Goal: Transaction & Acquisition: Purchase product/service

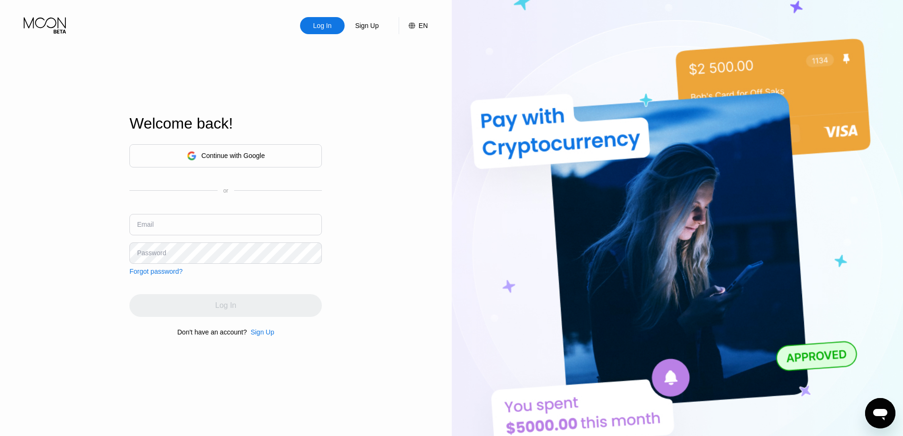
type input "[EMAIL_ADDRESS][DOMAIN_NAME]"
click at [393, 149] on div "Log In Sign Up EN Language Select an item Save Welcome back! Continue with Goog…" at bounding box center [226, 239] width 452 height 479
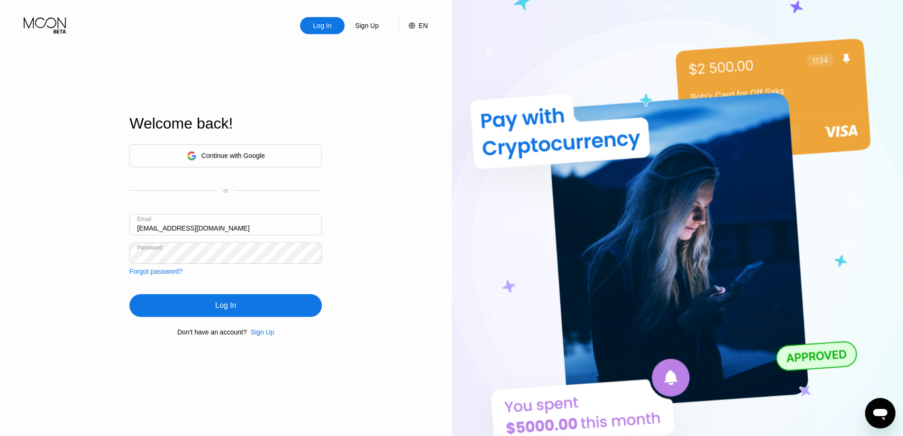
click at [224, 224] on input "[EMAIL_ADDRESS][DOMAIN_NAME]" at bounding box center [225, 224] width 193 height 21
click at [412, 180] on div "Log In Sign Up EN Language Select an item Save Welcome back! Continue with Goog…" at bounding box center [226, 239] width 452 height 479
click at [248, 216] on input "[EMAIL_ADDRESS][DOMAIN_NAME]" at bounding box center [225, 224] width 193 height 21
click at [433, 174] on div "Log In Sign Up EN Language Select an item Save Welcome back! Continue with Goog…" at bounding box center [226, 239] width 452 height 479
click at [277, 309] on div "Log In" at bounding box center [225, 305] width 193 height 23
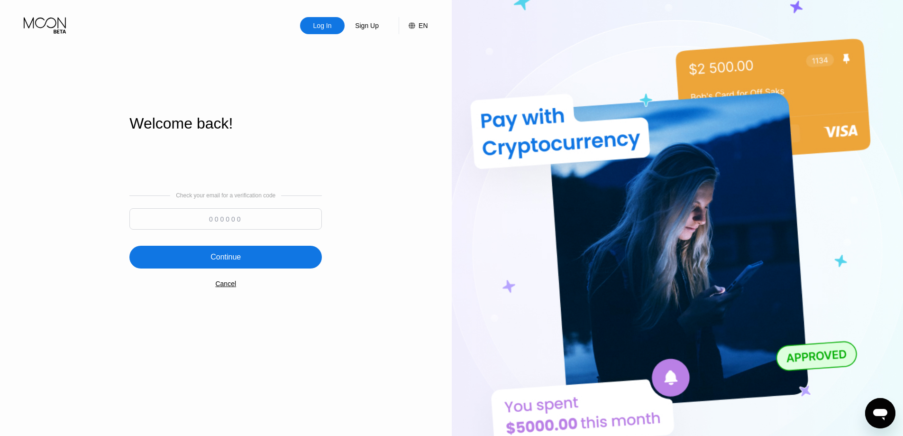
drag, startPoint x: 256, startPoint y: 219, endPoint x: 252, endPoint y: 222, distance: 5.7
click at [256, 218] on input at bounding box center [225, 218] width 193 height 21
paste input "750434"
type input "750434"
click at [273, 268] on div "Continue" at bounding box center [225, 257] width 193 height 23
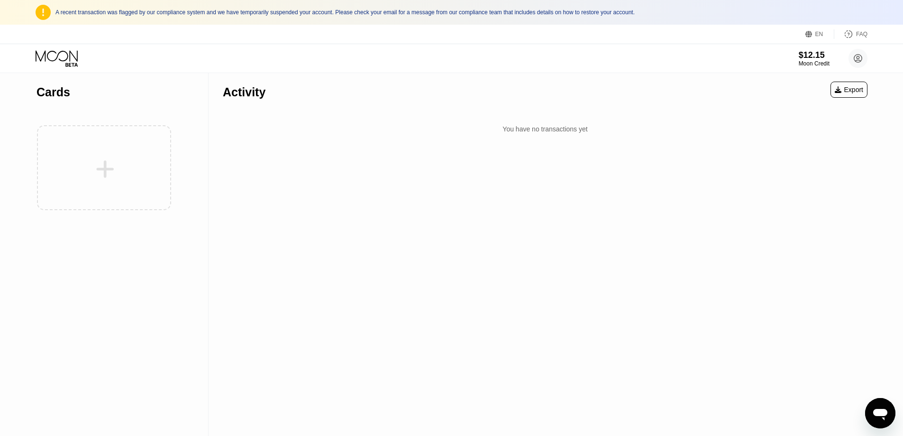
click at [467, 197] on div "Activity Export You have no transactions yet" at bounding box center [545, 254] width 673 height 363
click at [64, 55] on icon at bounding box center [58, 58] width 44 height 17
click at [803, 58] on div "$12.15" at bounding box center [814, 55] width 31 height 10
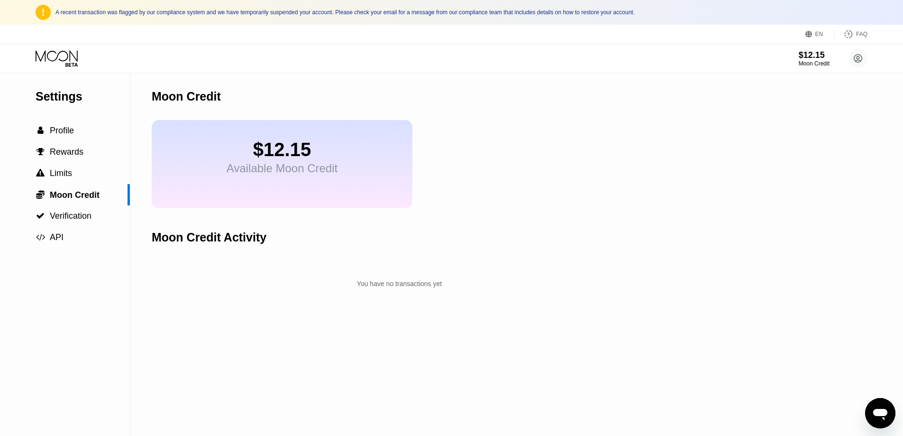
click at [286, 154] on div "$12.15" at bounding box center [282, 149] width 111 height 21
click at [803, 65] on div "Moon Credit" at bounding box center [814, 63] width 31 height 7
click at [864, 60] on circle at bounding box center [858, 58] width 19 height 19
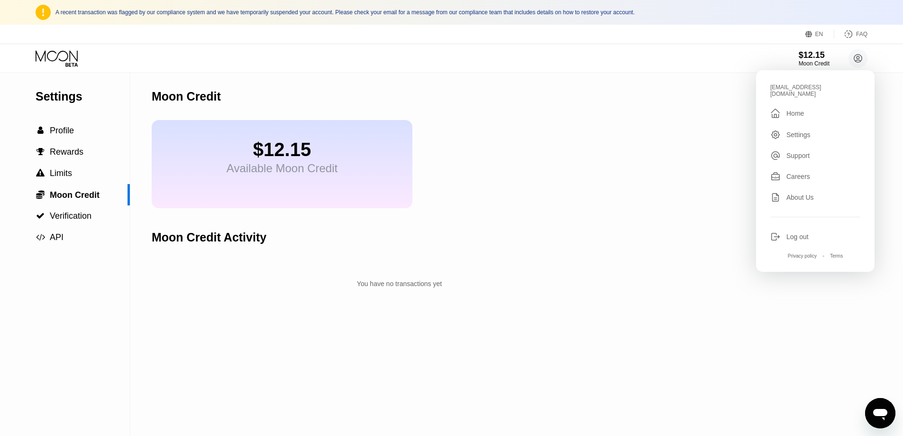
click at [650, 105] on div "Settings  Profile  Rewards  Limits  Moon Credit  Verification  API Moon C…" at bounding box center [451, 254] width 903 height 363
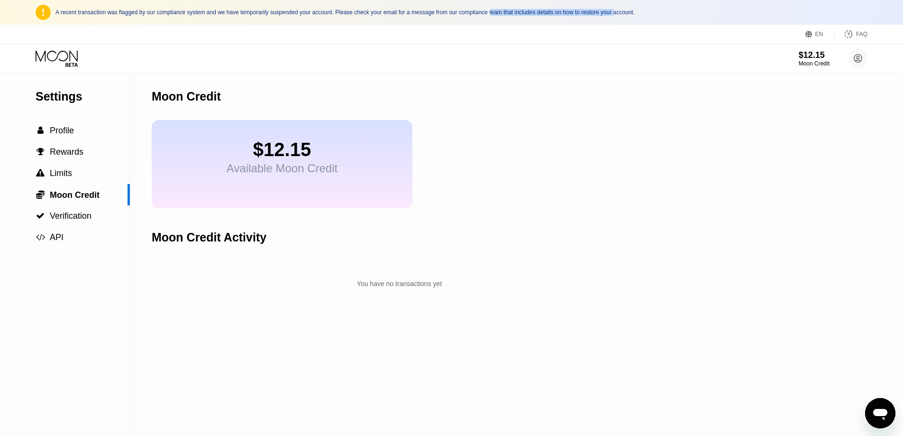
drag, startPoint x: 499, startPoint y: 12, endPoint x: 642, endPoint y: 16, distance: 142.8
click at [631, 18] on div "A recent transaction was flagged by our compliance system and we have temporari…" at bounding box center [451, 12] width 903 height 25
click at [661, 14] on div "A recent transaction was flagged by our compliance system and we have temporari…" at bounding box center [461, 12] width 812 height 7
click at [854, 59] on circle at bounding box center [858, 58] width 19 height 19
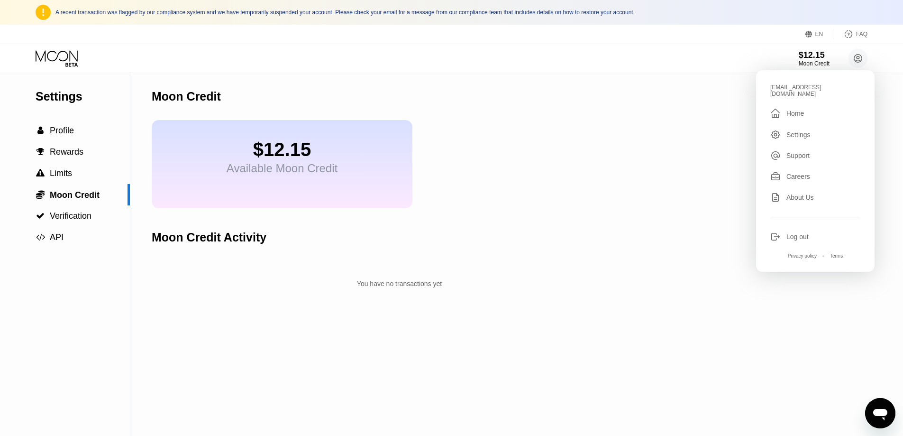
click at [808, 233] on div "Log out" at bounding box center [798, 237] width 22 height 8
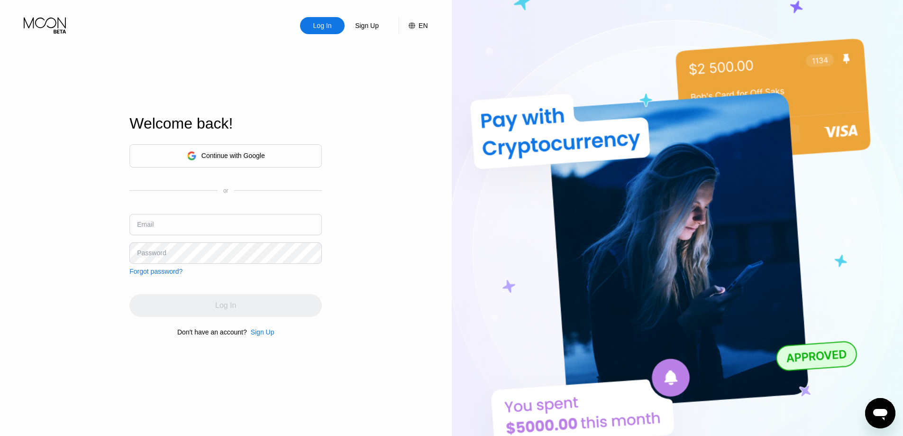
type input "[EMAIL_ADDRESS][DOMAIN_NAME]"
click at [262, 228] on input "[EMAIL_ADDRESS][DOMAIN_NAME]" at bounding box center [225, 224] width 193 height 21
click at [230, 230] on input "text" at bounding box center [225, 224] width 193 height 21
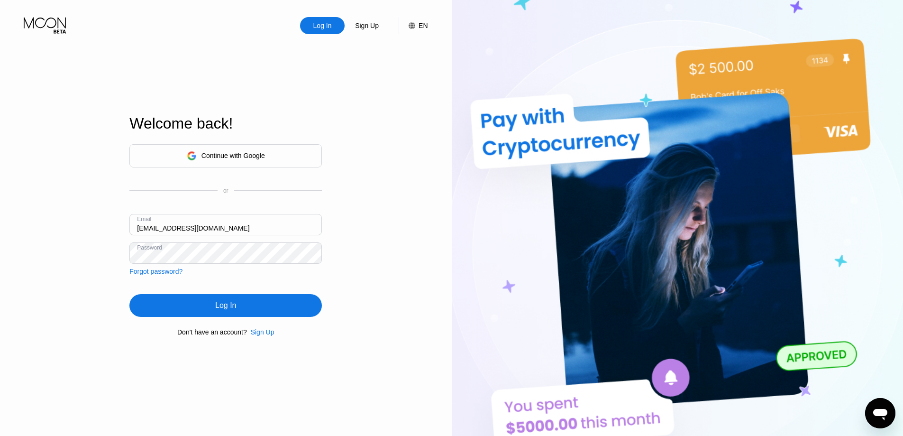
type input "[EMAIL_ADDRESS][DOMAIN_NAME]"
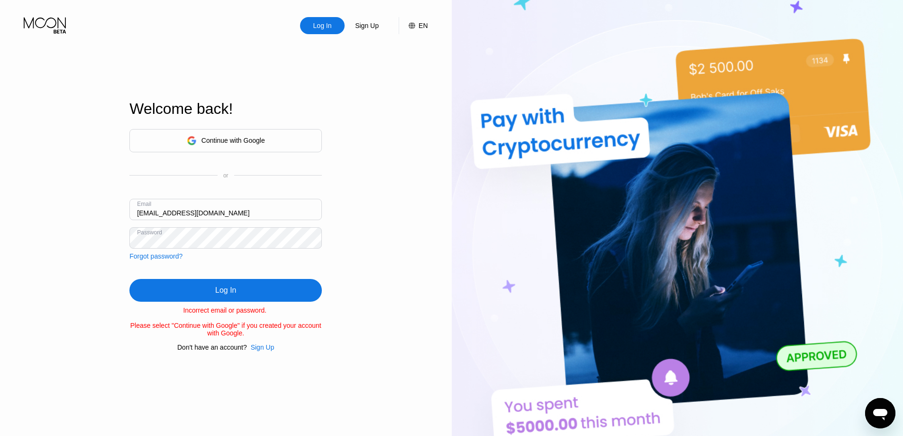
click at [357, 230] on div "Log In Sign Up EN Language Select an item Save Welcome back! Continue with Goog…" at bounding box center [226, 239] width 452 height 479
click at [406, 207] on div "Log In Sign Up EN Language Select an item Save Welcome back! Continue with Goog…" at bounding box center [226, 239] width 452 height 479
drag, startPoint x: 332, startPoint y: 327, endPoint x: 221, endPoint y: 334, distance: 111.2
click at [221, 334] on div "Log In Sign Up EN Language Select an item Save Welcome back! Continue with Goog…" at bounding box center [226, 239] width 452 height 479
drag, startPoint x: 105, startPoint y: 357, endPoint x: 101, endPoint y: 317, distance: 39.5
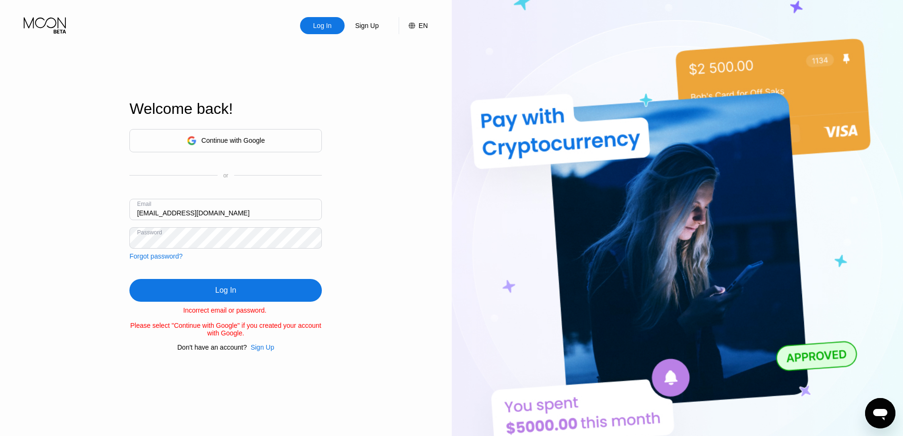
click at [104, 353] on div "Log In Sign Up EN Language Select an item Save Welcome back! Continue with Goog…" at bounding box center [226, 239] width 452 height 479
click at [432, 223] on div "Log In Sign Up EN Language Select an item Save Welcome back! Continue with Goog…" at bounding box center [226, 239] width 452 height 479
click at [151, 258] on div "Forgot password?" at bounding box center [155, 256] width 53 height 8
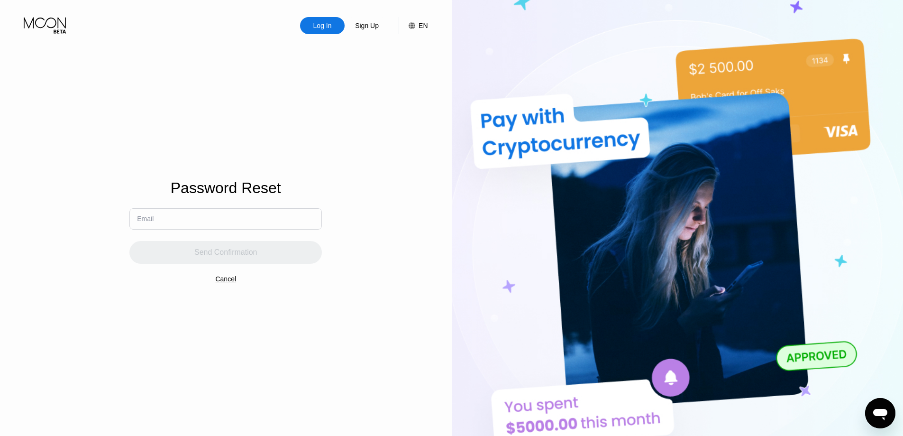
click at [255, 227] on input "text" at bounding box center [225, 218] width 193 height 21
type input "m"
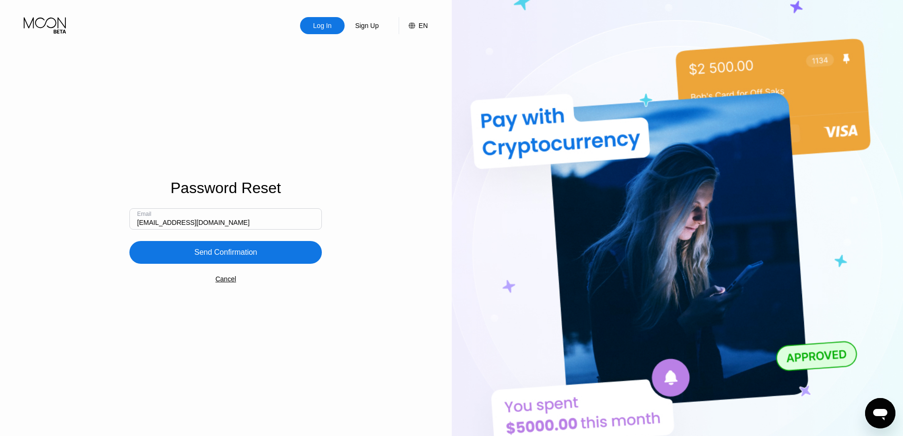
type input "[EMAIL_ADDRESS][DOMAIN_NAME]"
click at [266, 254] on div "Send Confirmation" at bounding box center [225, 252] width 193 height 23
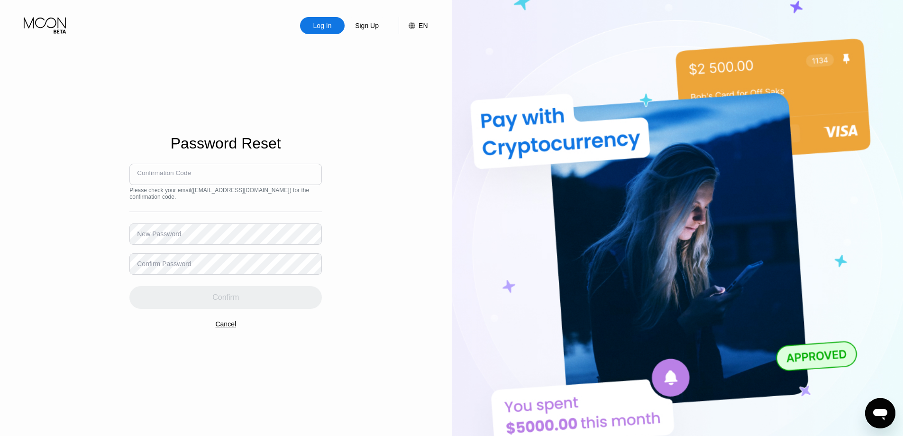
click at [206, 169] on input at bounding box center [225, 174] width 193 height 21
click at [163, 236] on div "New Password" at bounding box center [159, 234] width 44 height 8
click at [195, 171] on input at bounding box center [225, 174] width 193 height 21
paste input "750434"
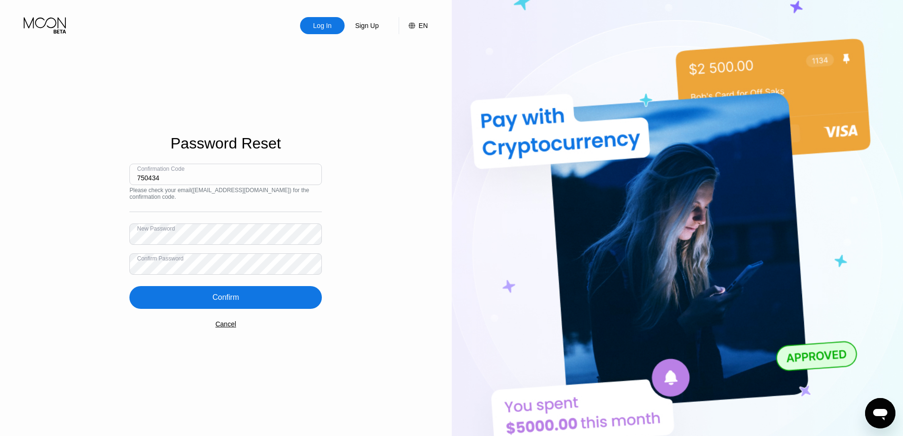
type input "750434"
click at [235, 290] on div "Confirm" at bounding box center [225, 297] width 193 height 23
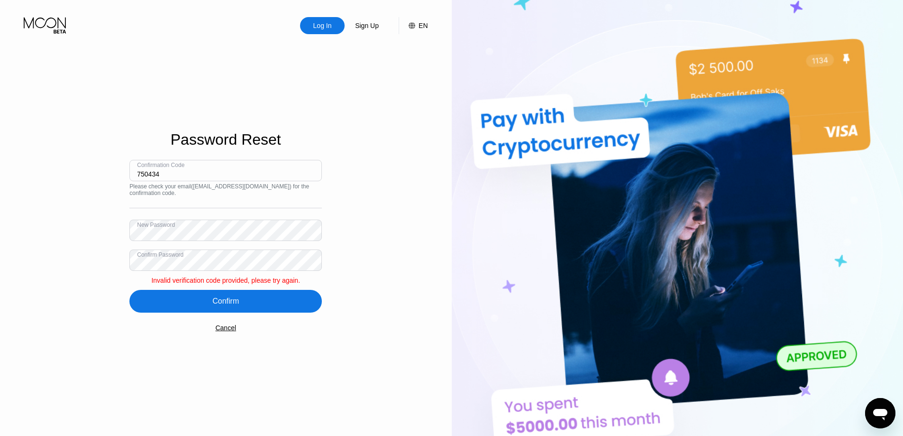
click at [176, 177] on input "750434" at bounding box center [225, 170] width 193 height 21
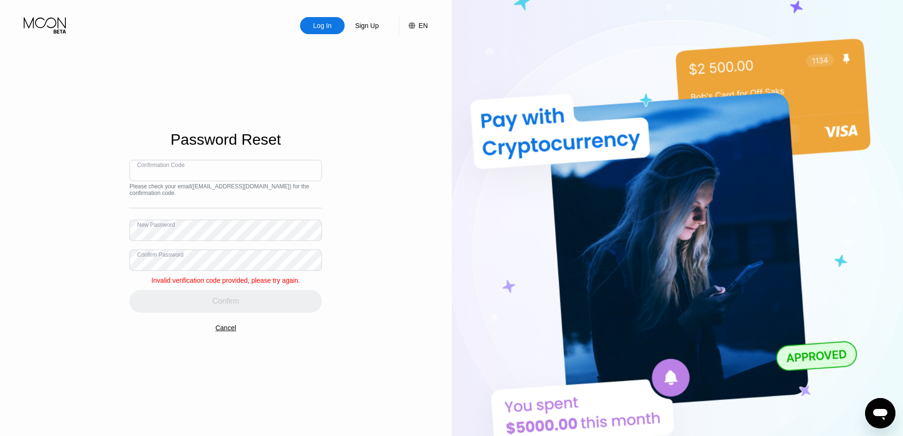
click at [352, 178] on div "Log In Sign Up EN Language Select an item Save Password Reset Confirmation Code…" at bounding box center [226, 239] width 452 height 479
click at [204, 183] on div "Please check your email ( [EMAIL_ADDRESS][DOMAIN_NAME] ) for the confirmation c…" at bounding box center [225, 189] width 193 height 13
click at [206, 173] on input at bounding box center [225, 170] width 193 height 21
paste input "753742"
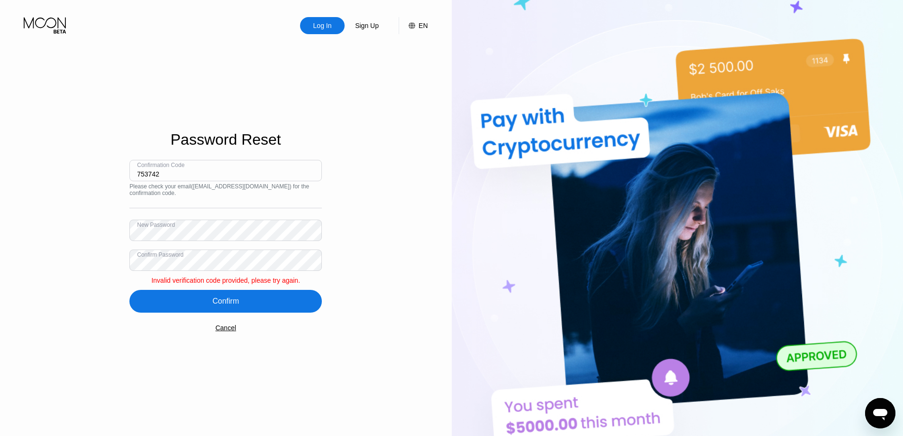
type input "753742"
click at [369, 184] on div "Log In Sign Up EN Language Select an item Save Password Reset Confirmation Code…" at bounding box center [226, 239] width 452 height 479
click at [244, 305] on div "Confirm" at bounding box center [225, 301] width 193 height 23
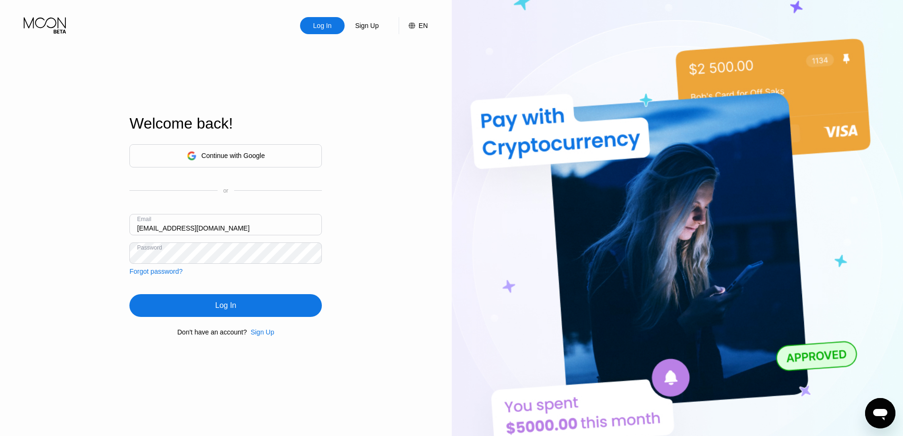
type input "[EMAIL_ADDRESS][DOMAIN_NAME]"
click at [276, 315] on div "Log In" at bounding box center [225, 305] width 193 height 23
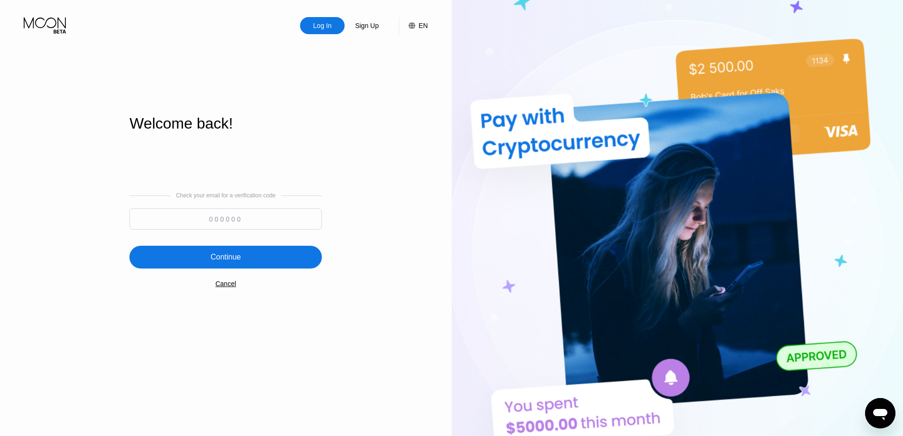
click at [254, 220] on input at bounding box center [225, 218] width 193 height 21
paste input "630437"
type input "630437"
click at [252, 254] on div "Continue" at bounding box center [225, 257] width 193 height 23
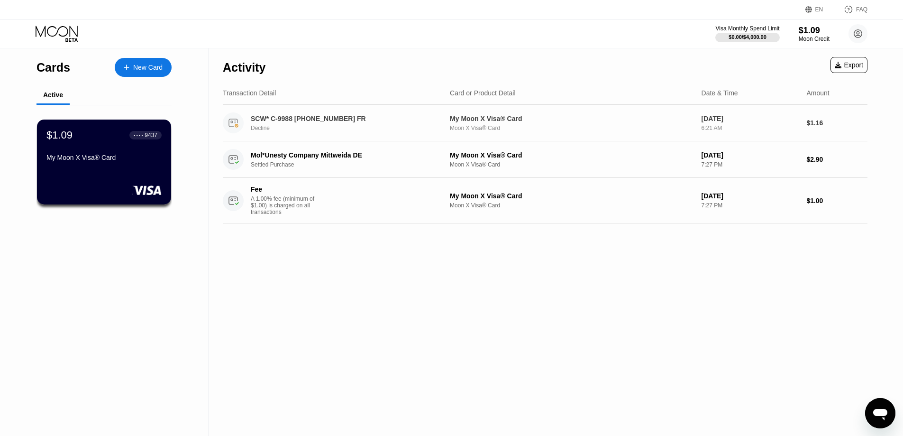
click at [299, 125] on div "SCW* C-9988 [PHONE_NUMBER] FR Decline" at bounding box center [350, 123] width 198 height 17
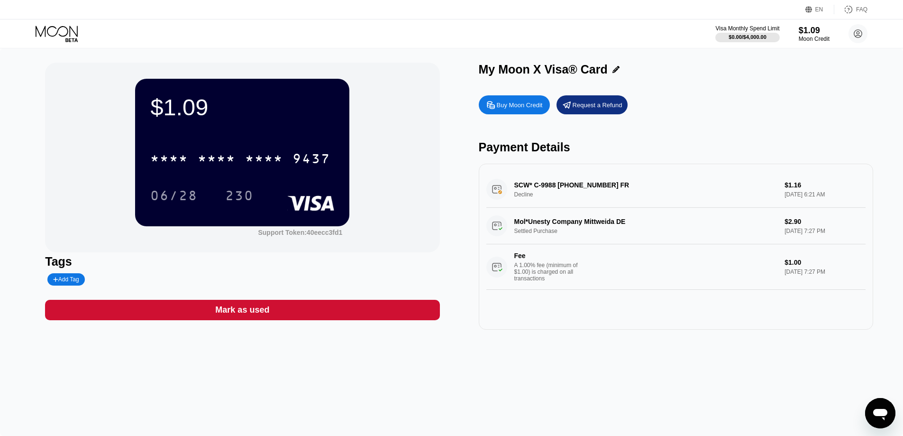
click at [70, 28] on icon at bounding box center [57, 31] width 42 height 11
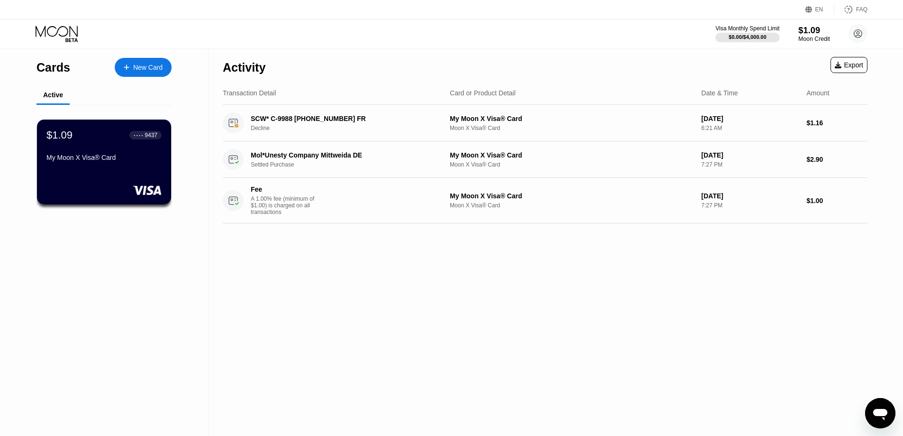
click at [811, 31] on div "$1.09" at bounding box center [815, 30] width 32 height 10
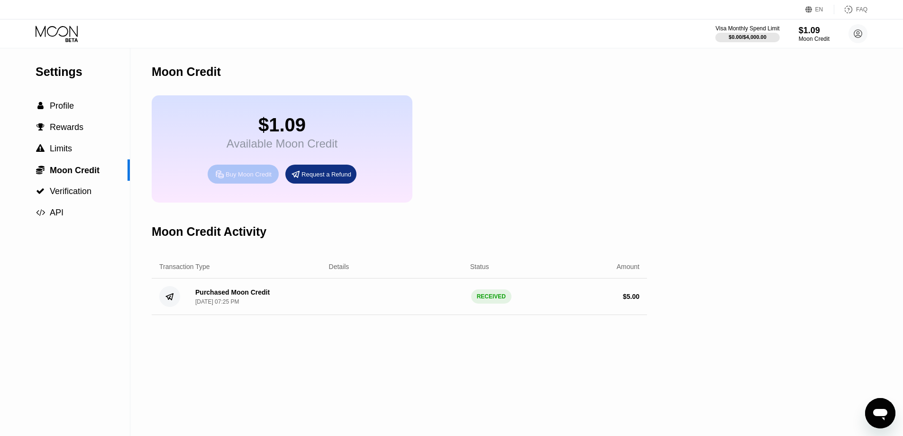
click at [256, 178] on div "Buy Moon Credit" at bounding box center [249, 174] width 46 height 8
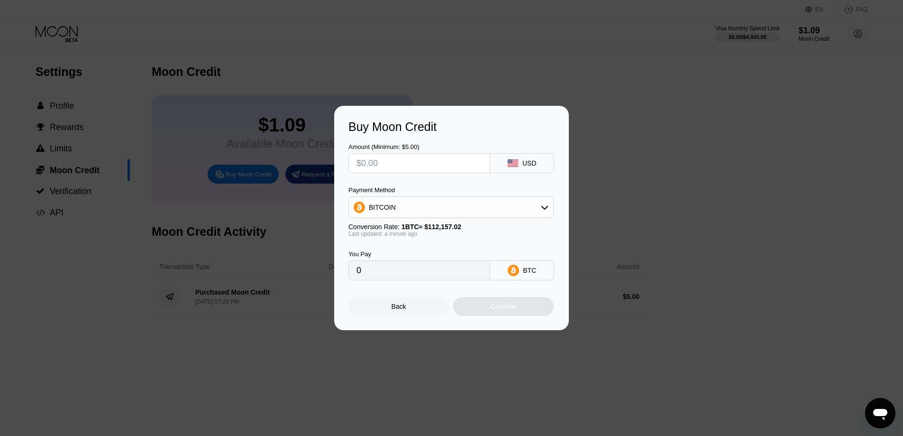
click at [404, 162] on input "text" at bounding box center [420, 163] width 126 height 19
type input "$4.53"
type input "0.00004039"
click at [411, 211] on div "BITCOIN" at bounding box center [451, 207] width 204 height 19
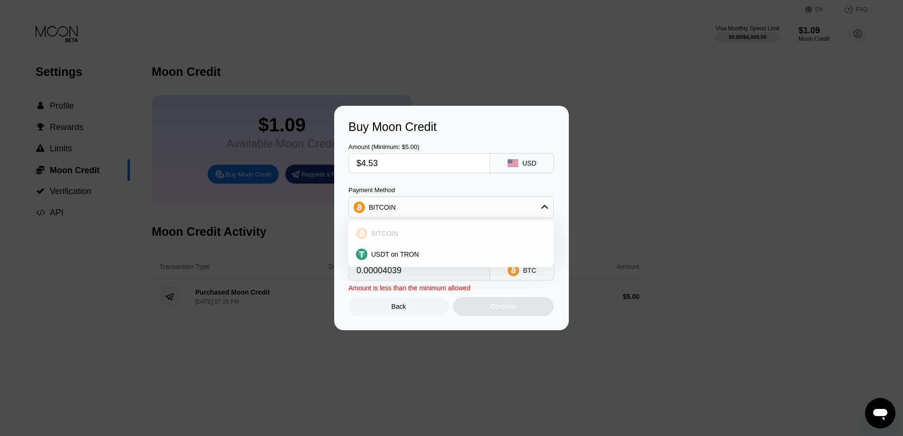
click at [403, 230] on div "BITCOIN" at bounding box center [457, 234] width 179 height 8
click at [460, 252] on div "You Pay 0.00004039 BTC" at bounding box center [452, 258] width 206 height 43
drag, startPoint x: 387, startPoint y: 163, endPoint x: 307, endPoint y: 172, distance: 80.6
click at [307, 172] on div "Buy Moon Credit Amount (Minimum: $5.00) $4.53 USD Payment Method BITCOIN Conver…" at bounding box center [451, 218] width 903 height 224
type input "$5"
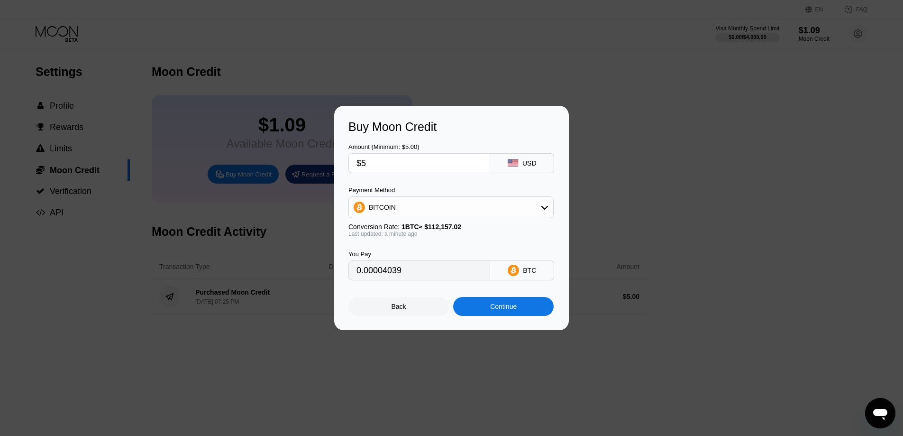
type input "0.00004459"
type input "$5"
click at [429, 182] on div "Amount (Minimum: $5.00) $5 USD Payment Method BITCOIN Conversion Rate: 1 BTC ≈ …" at bounding box center [452, 207] width 206 height 147
click at [402, 316] on div "Back" at bounding box center [399, 306] width 101 height 19
